Goal: Task Accomplishment & Management: Complete application form

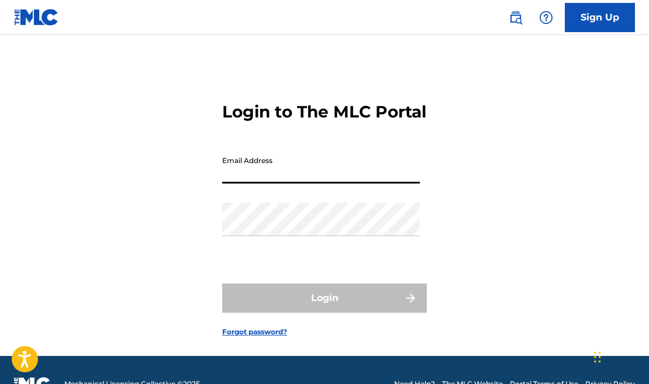
click at [413, 184] on input "Email Address" at bounding box center [321, 166] width 198 height 33
click at [245, 184] on input "Email Address" at bounding box center [321, 166] width 198 height 33
type input "kevinalfred54@123"
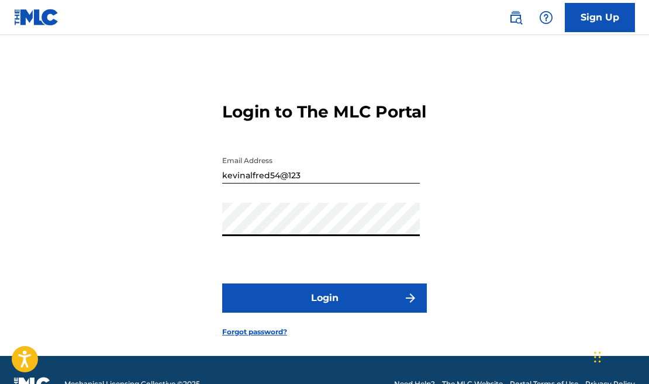
click at [324, 313] on button "Login" at bounding box center [324, 297] width 205 height 29
click at [326, 313] on button "Login" at bounding box center [324, 297] width 205 height 29
click at [252, 337] on link "Forgot password?" at bounding box center [254, 332] width 65 height 11
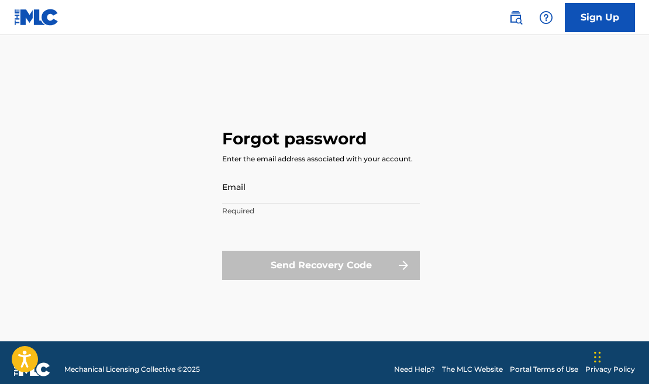
scroll to position [2, 0]
type input "kevinalfred54@123"
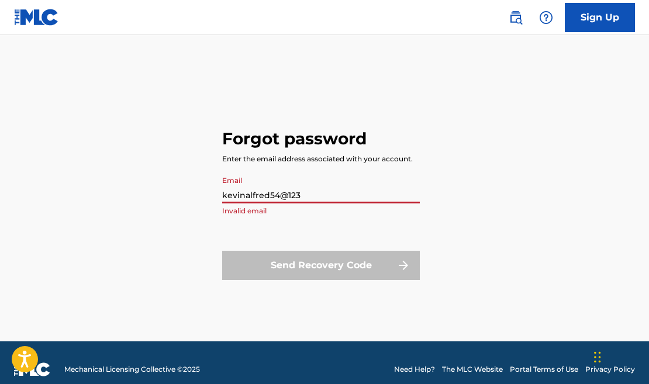
click at [300, 199] on input "kevinalfred54@123" at bounding box center [321, 186] width 198 height 33
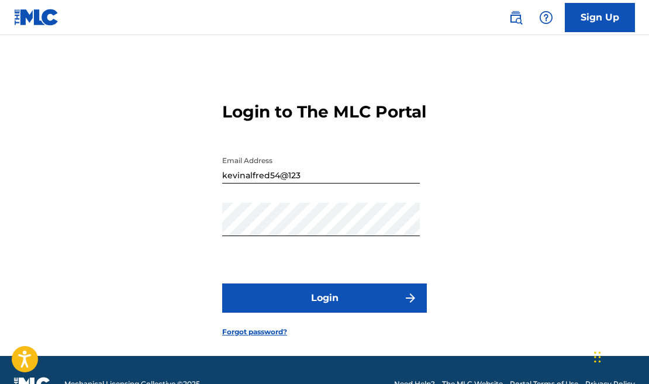
click at [371, 313] on button "Login" at bounding box center [324, 297] width 205 height 29
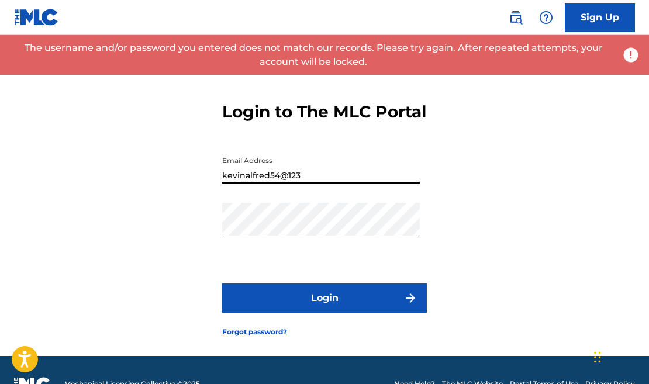
click at [305, 184] on input "kevinalfred54@123" at bounding box center [321, 166] width 198 height 33
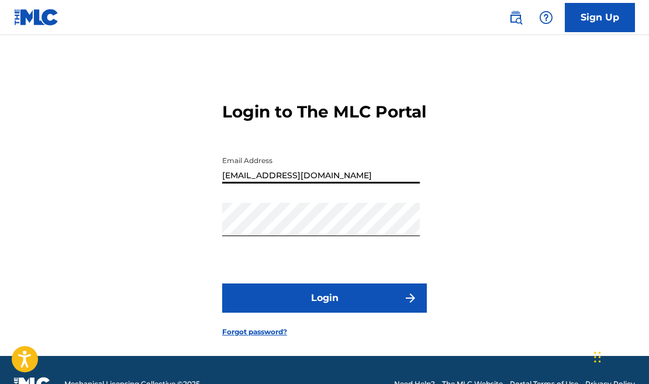
type input "[EMAIL_ADDRESS][DOMAIN_NAME]"
click at [335, 313] on button "Login" at bounding box center [324, 297] width 205 height 29
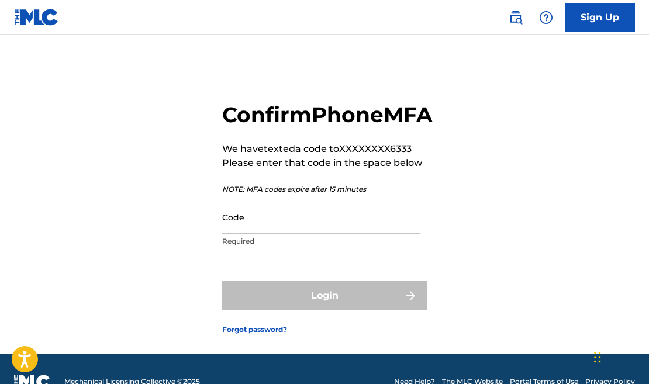
click at [302, 234] on input "Code" at bounding box center [321, 216] width 198 height 33
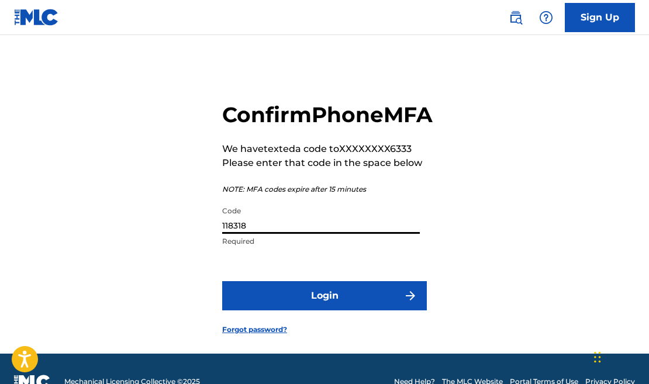
type input "118318"
click at [337, 310] on button "Login" at bounding box center [324, 295] width 205 height 29
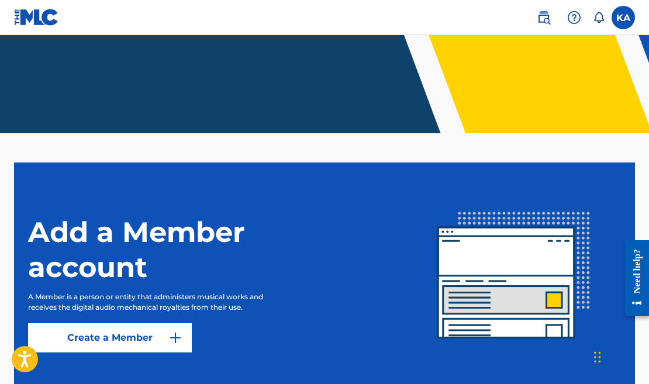
scroll to position [209, 0]
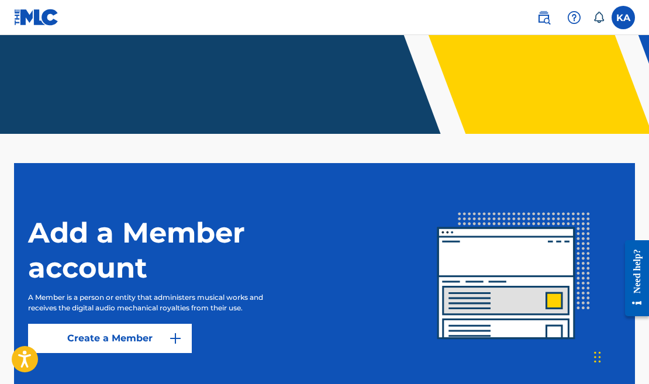
click at [142, 343] on link "Create a Member" at bounding box center [110, 338] width 164 height 29
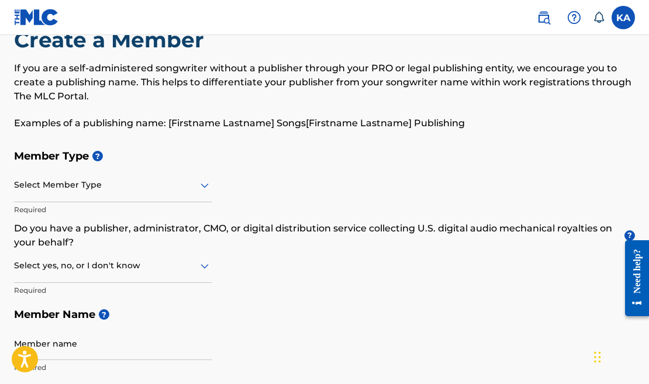
scroll to position [39, 0]
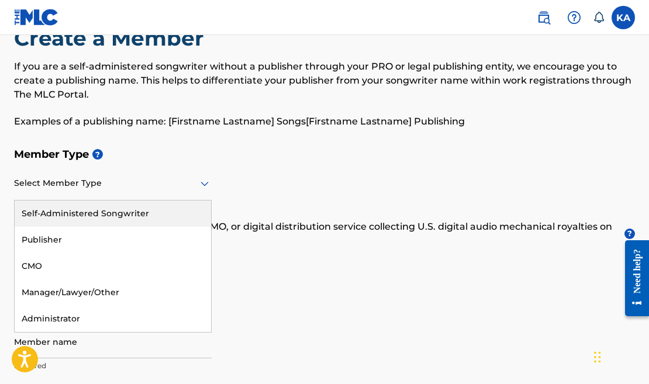
click at [204, 186] on icon at bounding box center [204, 184] width 8 height 5
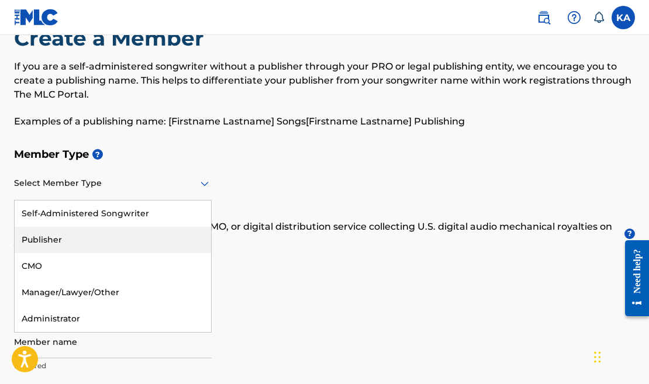
click at [164, 244] on div "Publisher" at bounding box center [113, 240] width 196 height 26
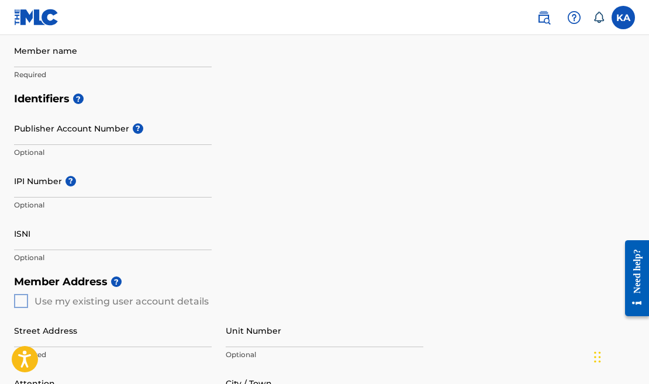
scroll to position [258, 0]
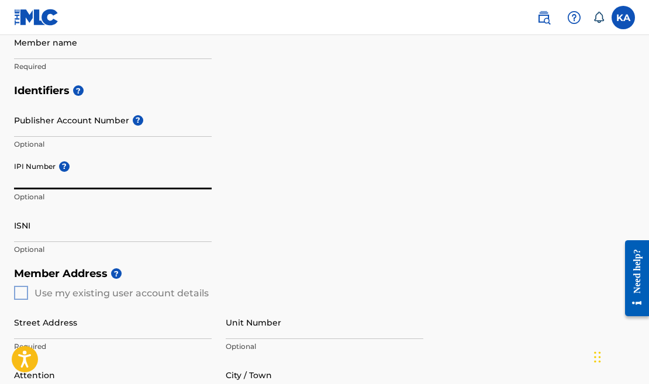
click at [51, 182] on input "IPI Number ?" at bounding box center [113, 172] width 198 height 33
type input "3"
type input "01234274082"
click at [76, 130] on input "Publisher Account Number ?" at bounding box center [113, 119] width 198 height 33
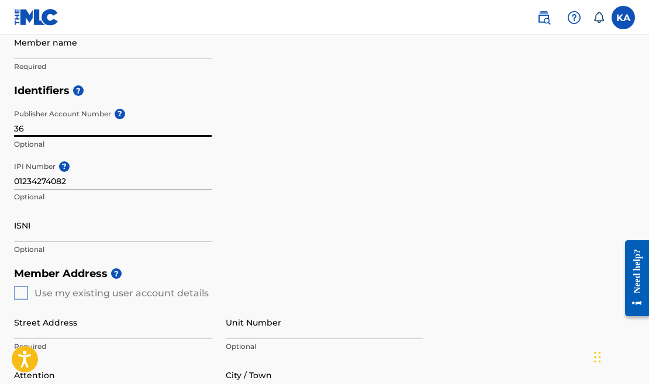
type input "3"
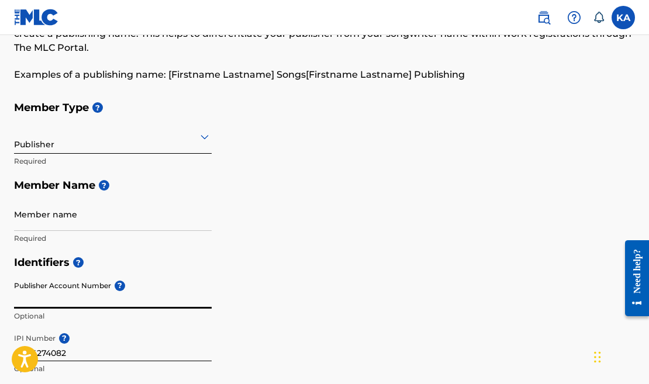
scroll to position [82, 0]
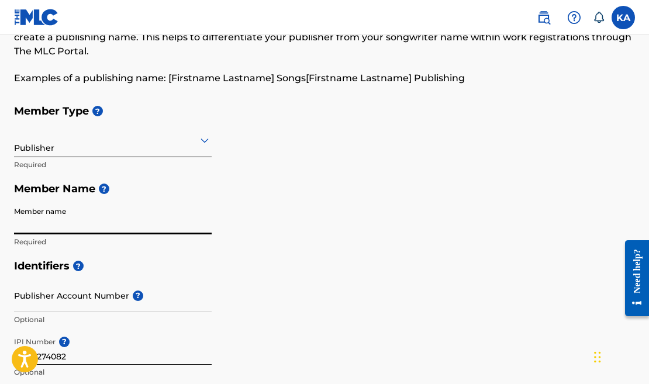
click at [205, 140] on icon at bounding box center [205, 140] width 14 height 14
click at [228, 146] on div "Member Type ? Publisher Required Member Name ? Member name Required" at bounding box center [324, 176] width 621 height 155
click at [95, 216] on input "Member name" at bounding box center [113, 217] width 198 height 33
type input "f"
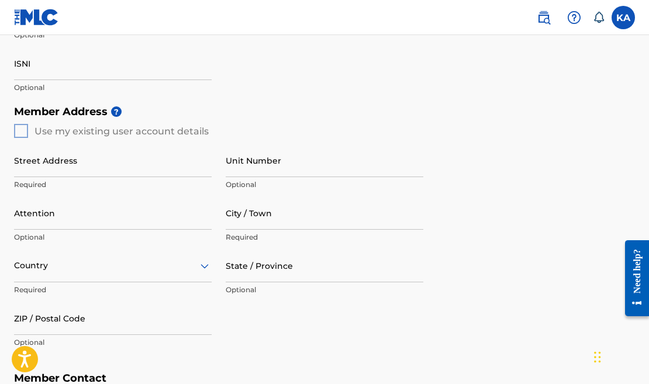
scroll to position [428, 0]
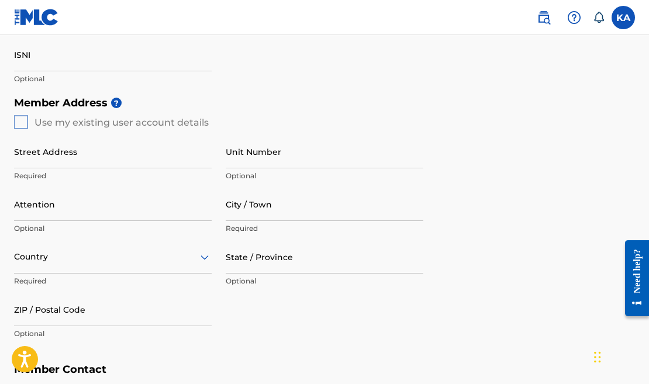
type input "FOE ENTERTAINMENT PUBLISHING"
click at [22, 121] on div "Member Address ? Use my existing user account details Street Address Required U…" at bounding box center [324, 224] width 621 height 267
click at [23, 120] on div "Member Address ? Use my existing user account details Street Address Required U…" at bounding box center [324, 224] width 621 height 267
click at [21, 119] on div "Member Address ? Use my existing user account details Street Address Required U…" at bounding box center [324, 224] width 621 height 267
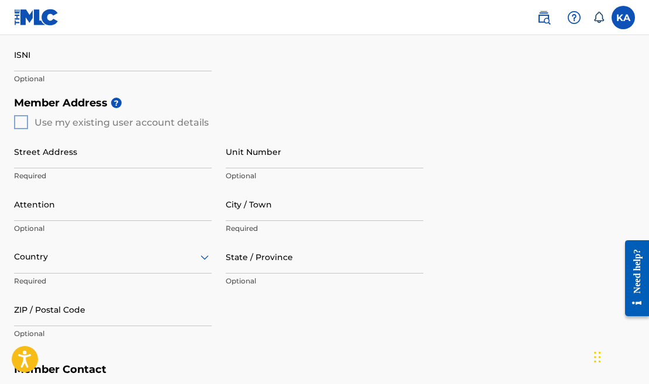
click at [21, 119] on div "Member Address ? Use my existing user account details Street Address Required U…" at bounding box center [324, 224] width 621 height 267
click at [32, 167] on div "Street Address Required" at bounding box center [113, 161] width 198 height 53
click at [22, 118] on div "Member Address ? Use my existing user account details Street Address Required U…" at bounding box center [324, 224] width 621 height 267
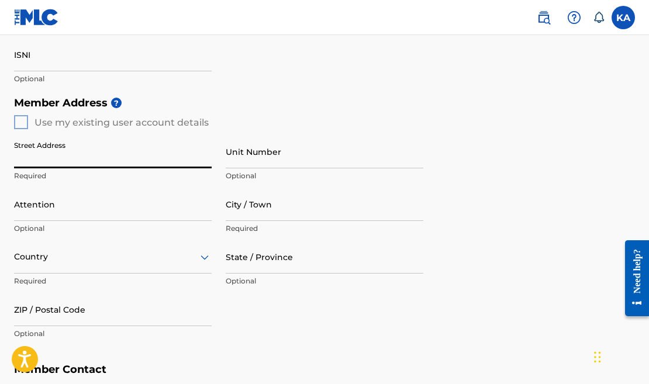
click at [26, 162] on input "Street Address" at bounding box center [113, 151] width 198 height 33
type input "9445 ConCourse Dr"
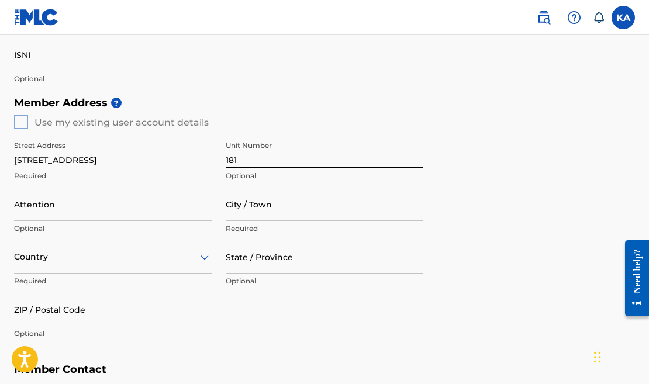
type input "181"
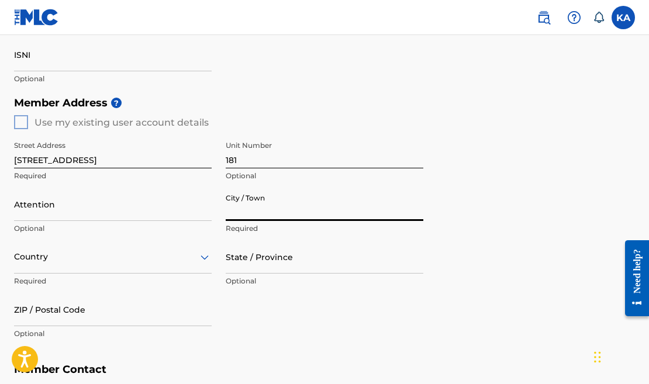
type input "h"
type input "Houston, Tx"
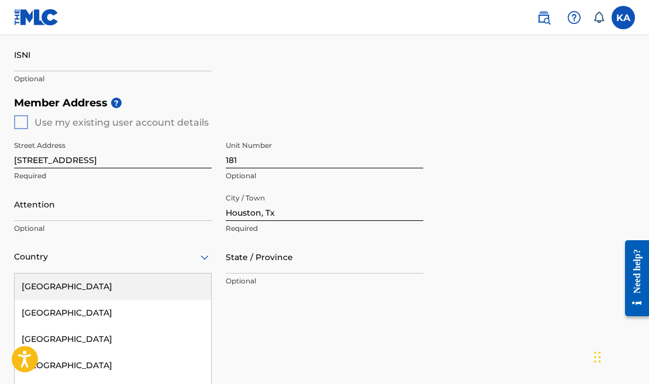
scroll to position [493, 0]
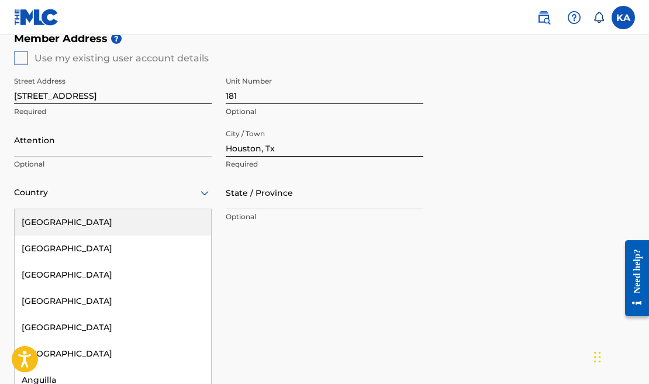
click at [203, 209] on div "United States, 1 of 223. 223 results available. Use Up and Down to choose optio…" at bounding box center [113, 192] width 198 height 33
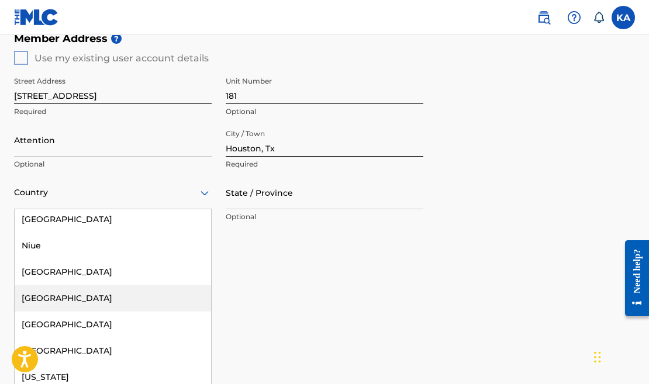
type input "u"
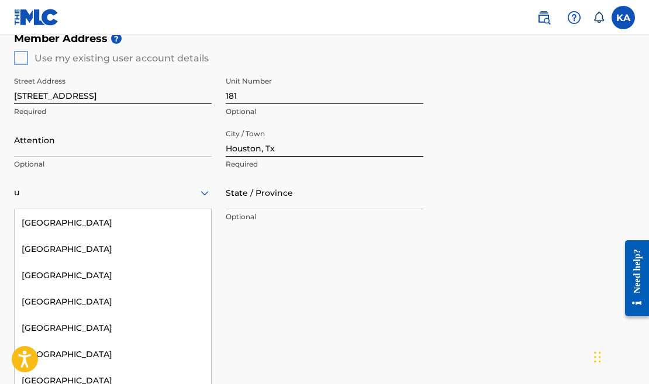
scroll to position [0, 0]
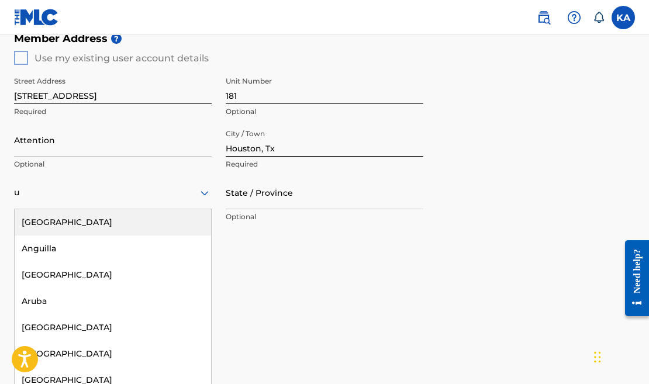
click at [126, 218] on div "United States" at bounding box center [113, 222] width 196 height 26
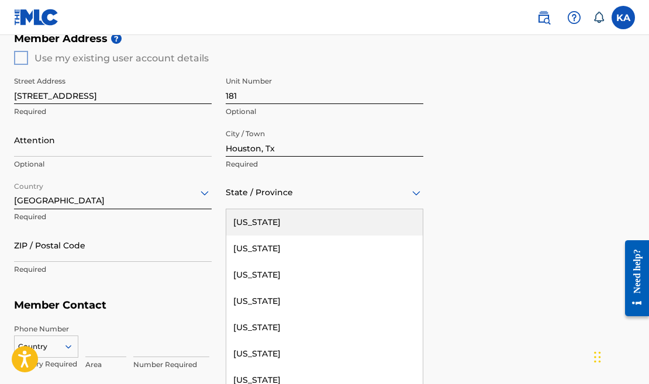
click at [290, 188] on div at bounding box center [325, 192] width 198 height 15
type input "t"
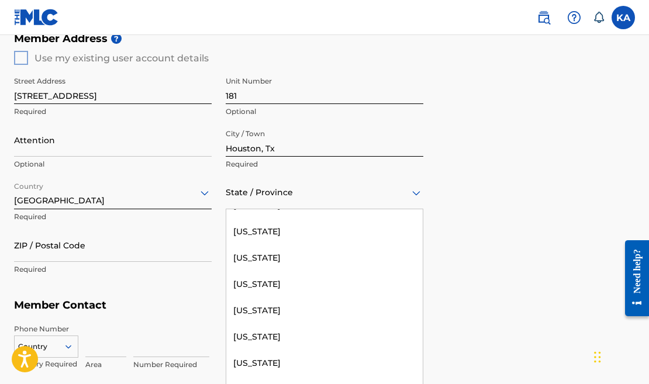
scroll to position [1189, 0]
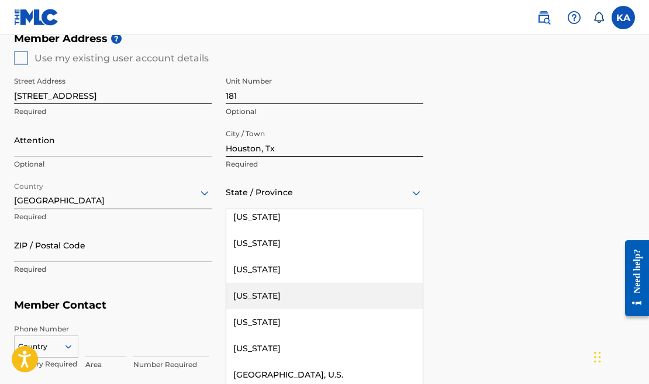
click at [274, 295] on div "Texas" at bounding box center [324, 296] width 196 height 26
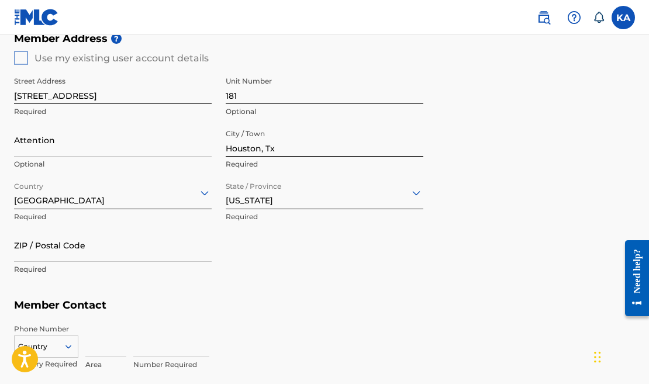
click at [283, 147] on input "Houston, Tx" at bounding box center [325, 139] width 198 height 33
type input "Houston"
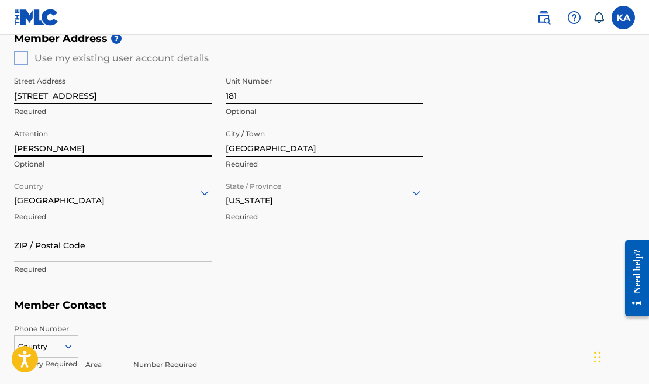
type input "Kevin Alfred"
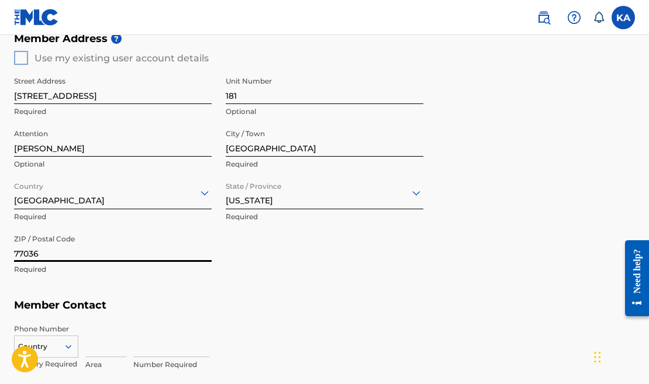
type input "77036"
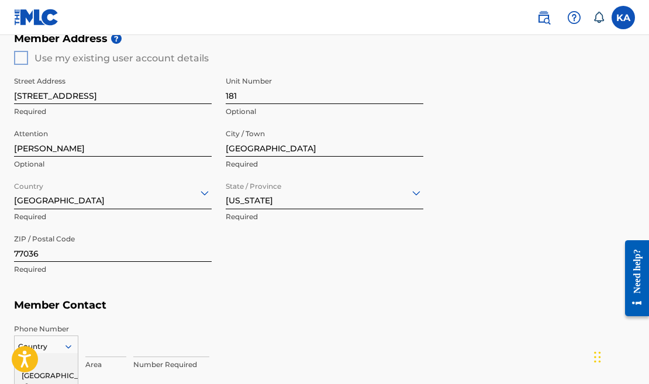
scroll to position [636, 0]
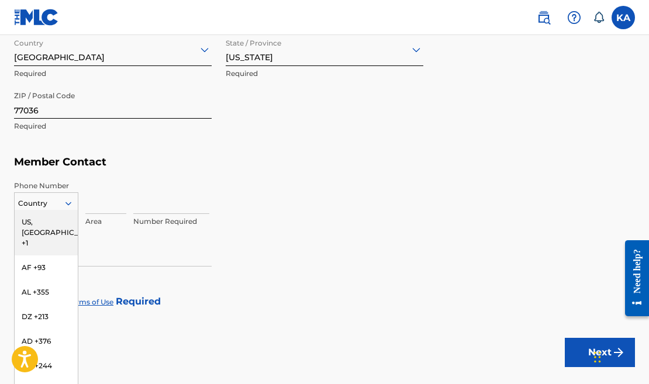
click at [72, 210] on div "US, CA +1, 1 of 216. 216 results available. Use Up and Down to choose options, …" at bounding box center [46, 201] width 64 height 18
click at [44, 226] on div "US, CA +1" at bounding box center [46, 233] width 63 height 46
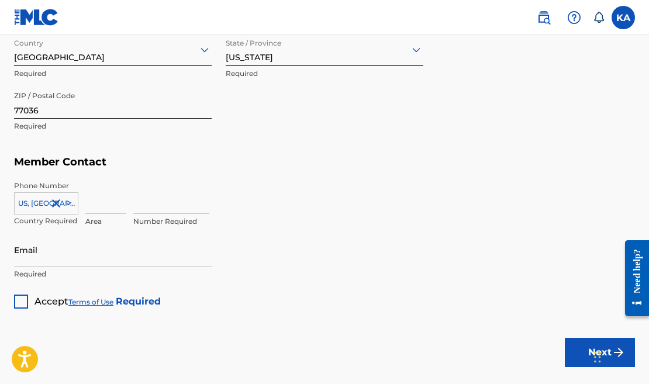
click at [95, 208] on input at bounding box center [105, 197] width 41 height 33
type input "346"
click at [132, 206] on div "US, CA +1 Country Required 346 Area Number Required" at bounding box center [324, 207] width 621 height 53
click at [102, 207] on input "346" at bounding box center [105, 197] width 41 height 33
type input "9016333"
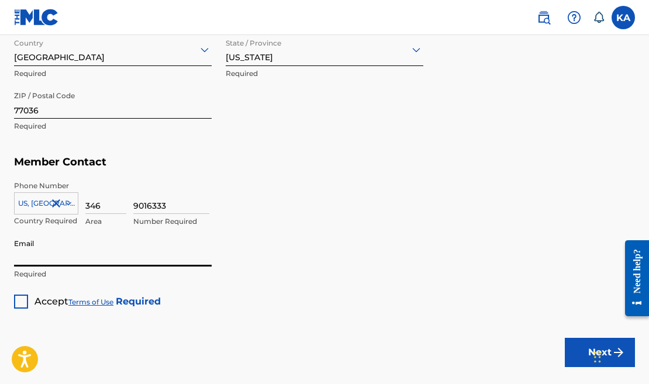
type input "[EMAIL_ADDRESS][DOMAIN_NAME]"
click at [20, 303] on div at bounding box center [21, 302] width 14 height 14
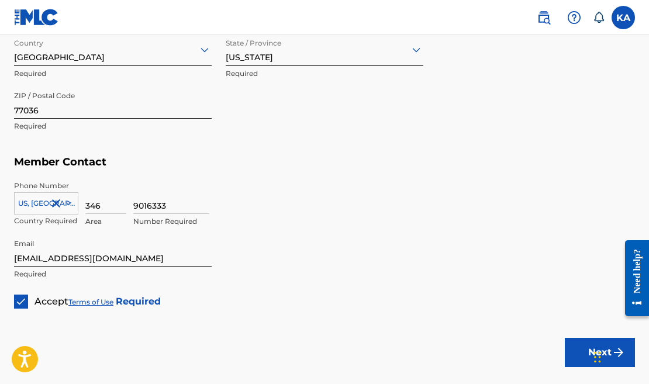
click at [583, 347] on button "Next" at bounding box center [600, 352] width 70 height 29
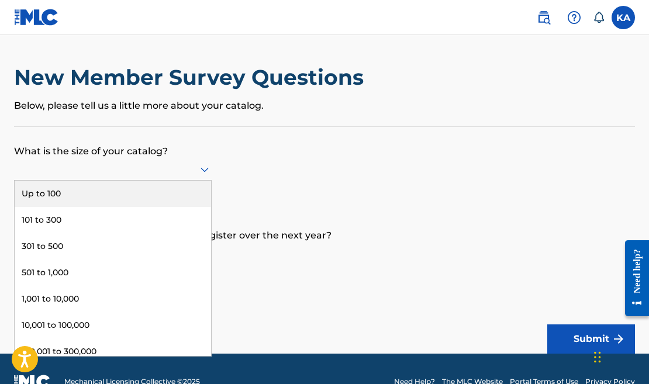
click at [208, 177] on icon at bounding box center [205, 169] width 14 height 14
click at [172, 203] on div "Up to 100" at bounding box center [113, 194] width 196 height 26
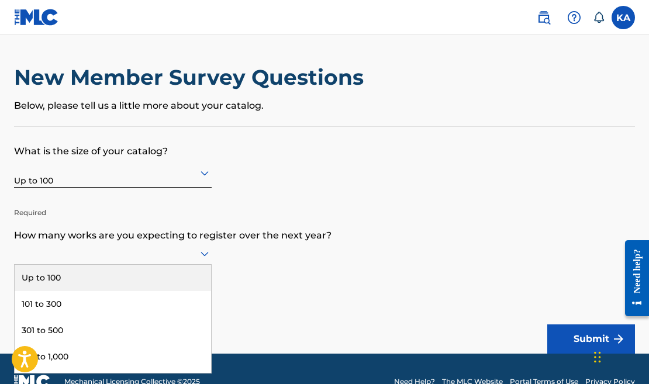
scroll to position [26, 0]
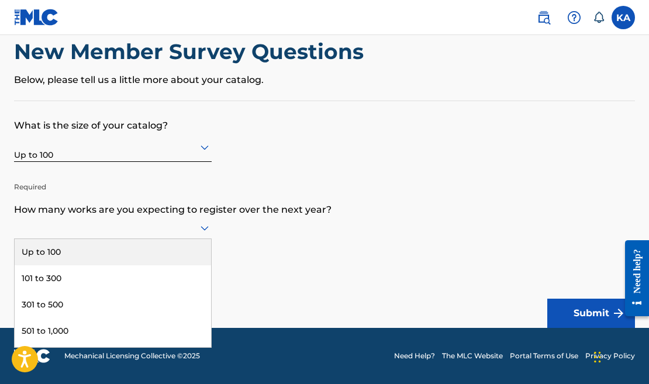
click at [198, 239] on div "Up to 100, 1 of 9. 9 results available. Use Up and Down to choose options, pres…" at bounding box center [113, 228] width 198 height 22
click at [181, 261] on div "Up to 100" at bounding box center [113, 252] width 196 height 26
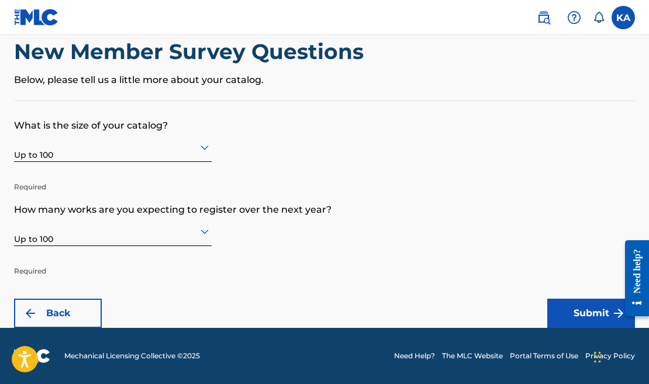
click at [573, 310] on button "Submit" at bounding box center [591, 313] width 88 height 29
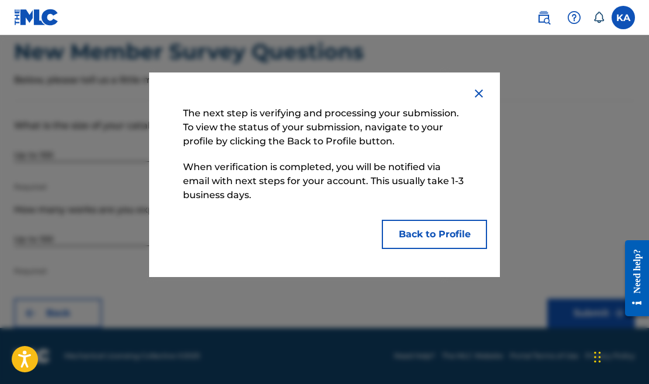
click at [444, 236] on button "Back to Profile" at bounding box center [434, 234] width 105 height 29
